Goal: Task Accomplishment & Management: Use online tool/utility

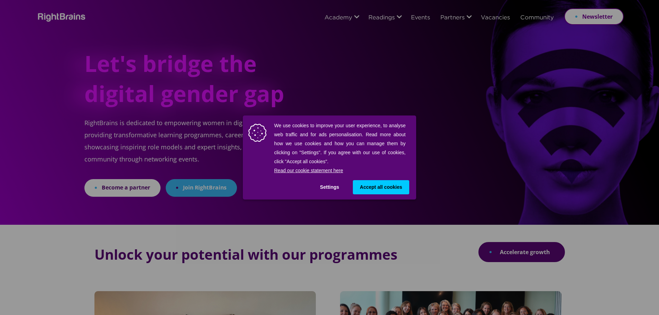
click at [368, 185] on span "Accept all cookies" at bounding box center [381, 187] width 42 height 7
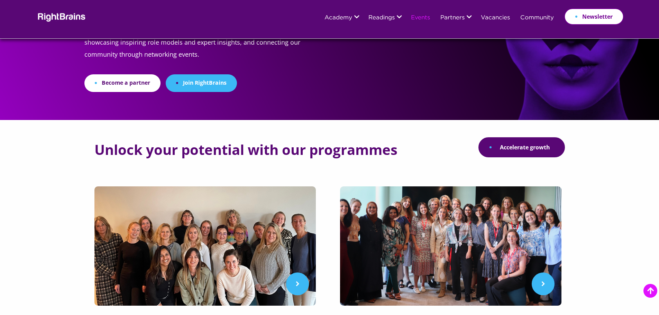
scroll to position [104, 0]
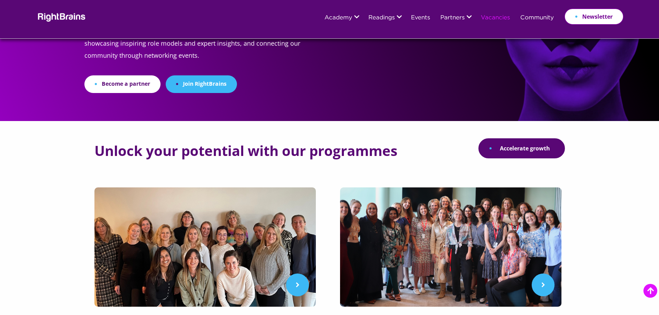
click at [496, 18] on link "Vacancies" at bounding box center [494, 18] width 29 height 6
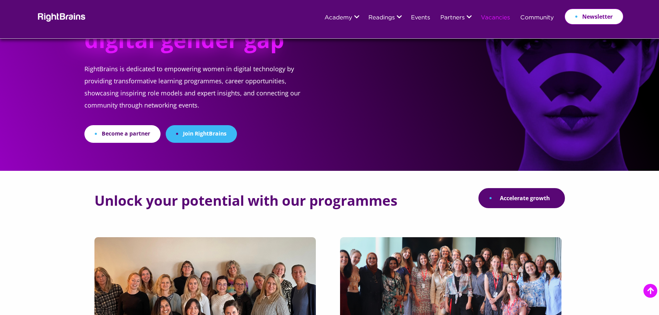
scroll to position [0, 0]
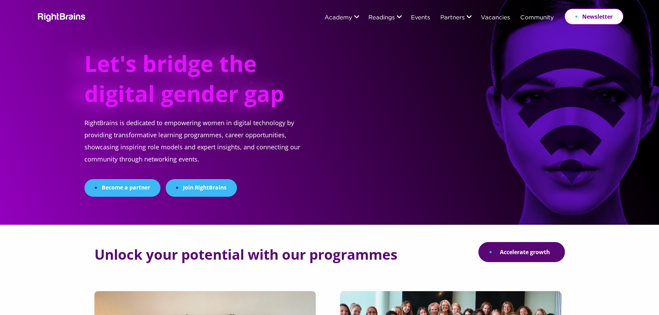
click at [120, 189] on link "Become a partner" at bounding box center [122, 188] width 76 height 18
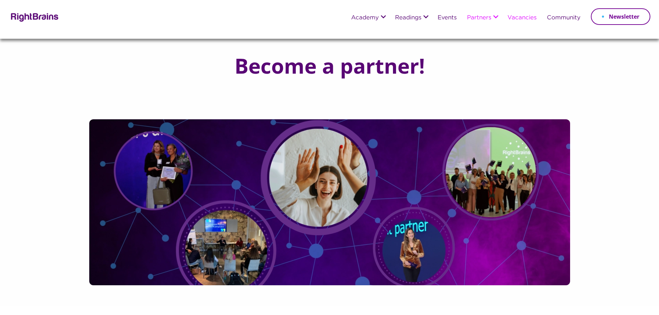
click at [523, 18] on link "Vacancies" at bounding box center [521, 18] width 29 height 6
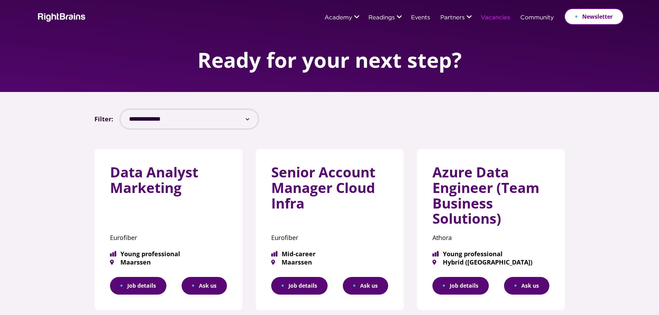
click at [210, 118] on select "**********" at bounding box center [189, 119] width 138 height 20
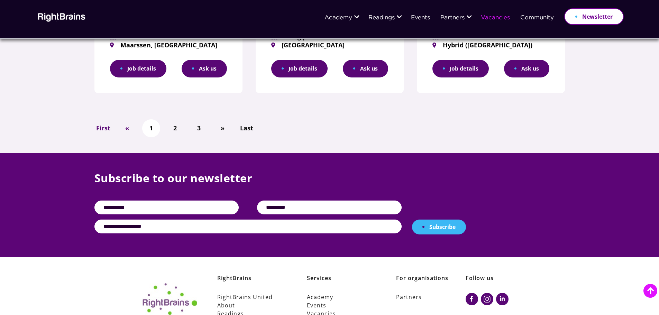
scroll to position [514, 0]
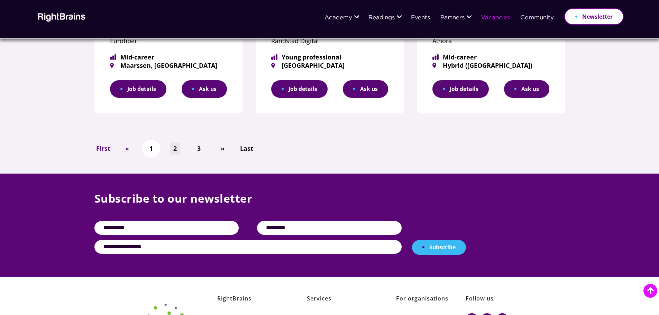
click at [176, 148] on link "2" at bounding box center [175, 148] width 10 height 12
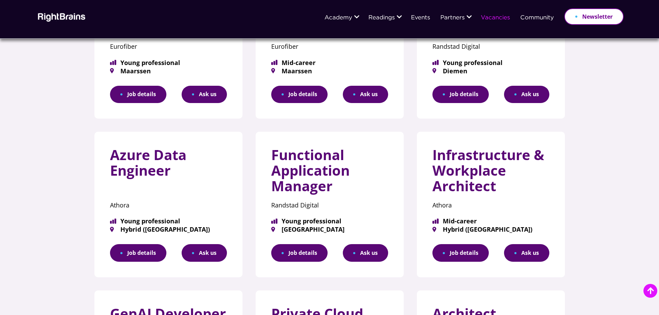
scroll to position [173, 0]
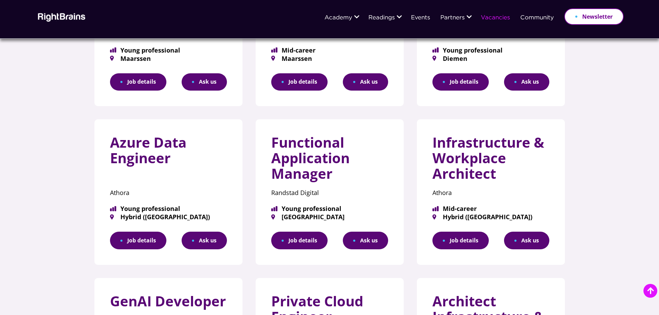
click at [315, 85] on link "Job details" at bounding box center [299, 82] width 56 height 18
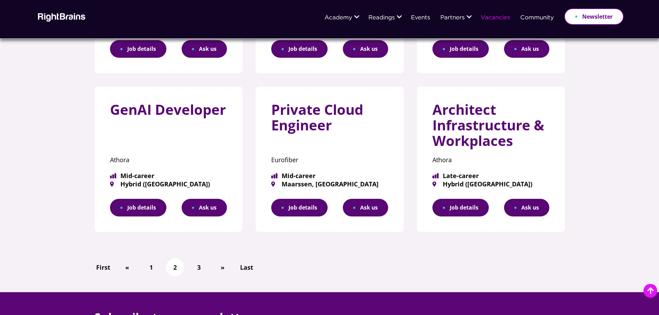
scroll to position [380, 0]
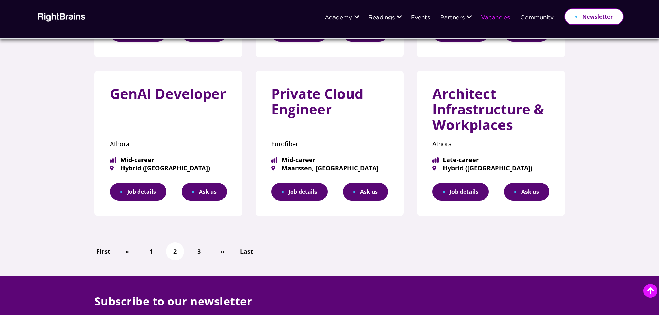
click at [139, 190] on link "Job details" at bounding box center [138, 192] width 56 height 18
click at [190, 260] on ul "First « 1 2 3 » Last" at bounding box center [329, 251] width 470 height 18
click at [471, 192] on link "Job details" at bounding box center [460, 192] width 56 height 18
click at [192, 250] on li "3" at bounding box center [199, 251] width 18 height 18
click at [196, 250] on li "3" at bounding box center [199, 251] width 18 height 18
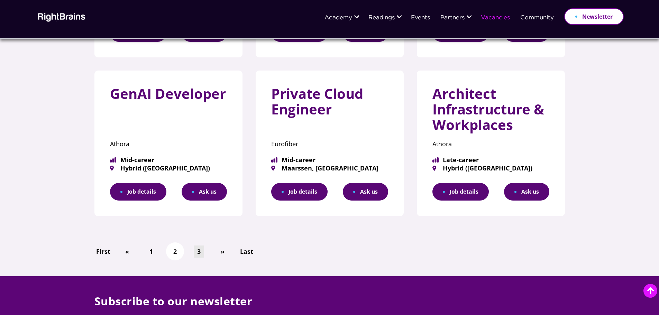
click at [198, 251] on link "3" at bounding box center [199, 251] width 10 height 12
